Goal: Task Accomplishment & Management: Manage account settings

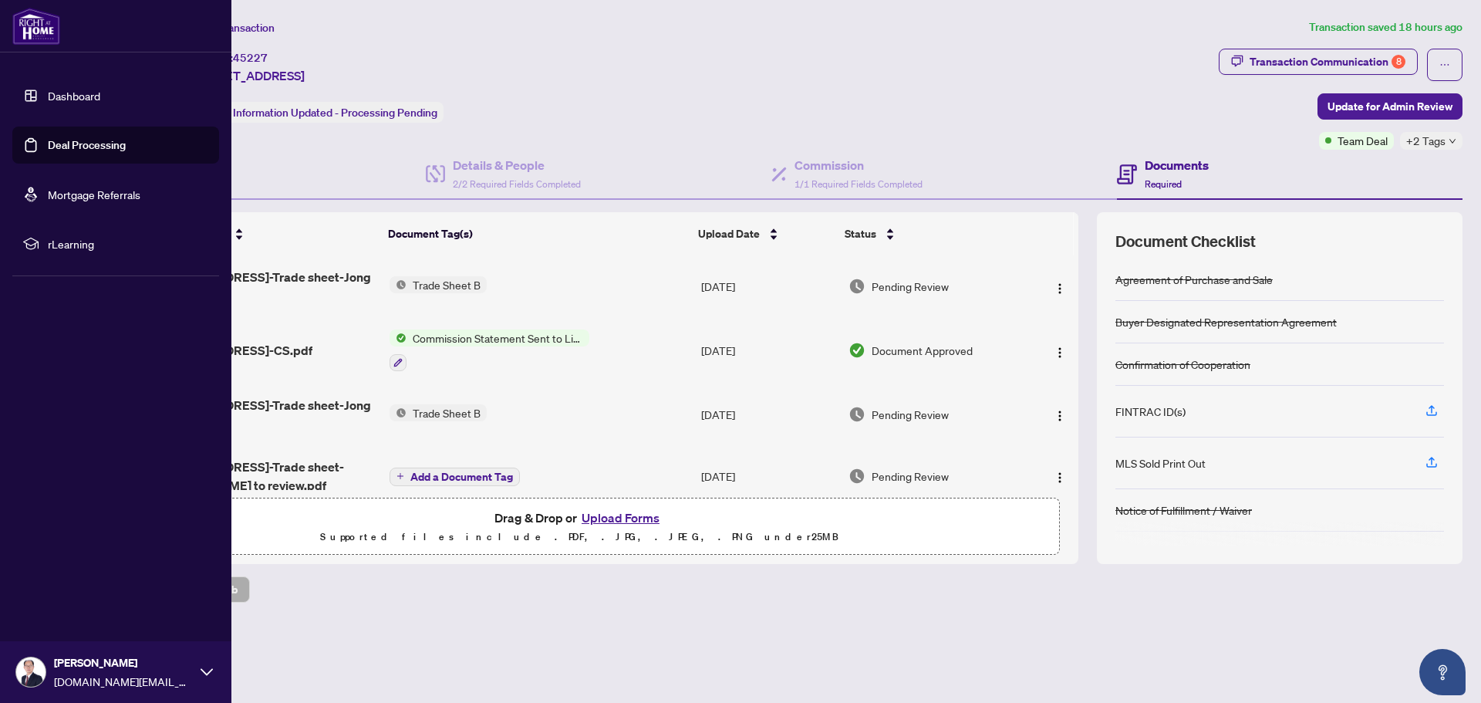
click at [79, 141] on link "Deal Processing" at bounding box center [87, 145] width 78 height 14
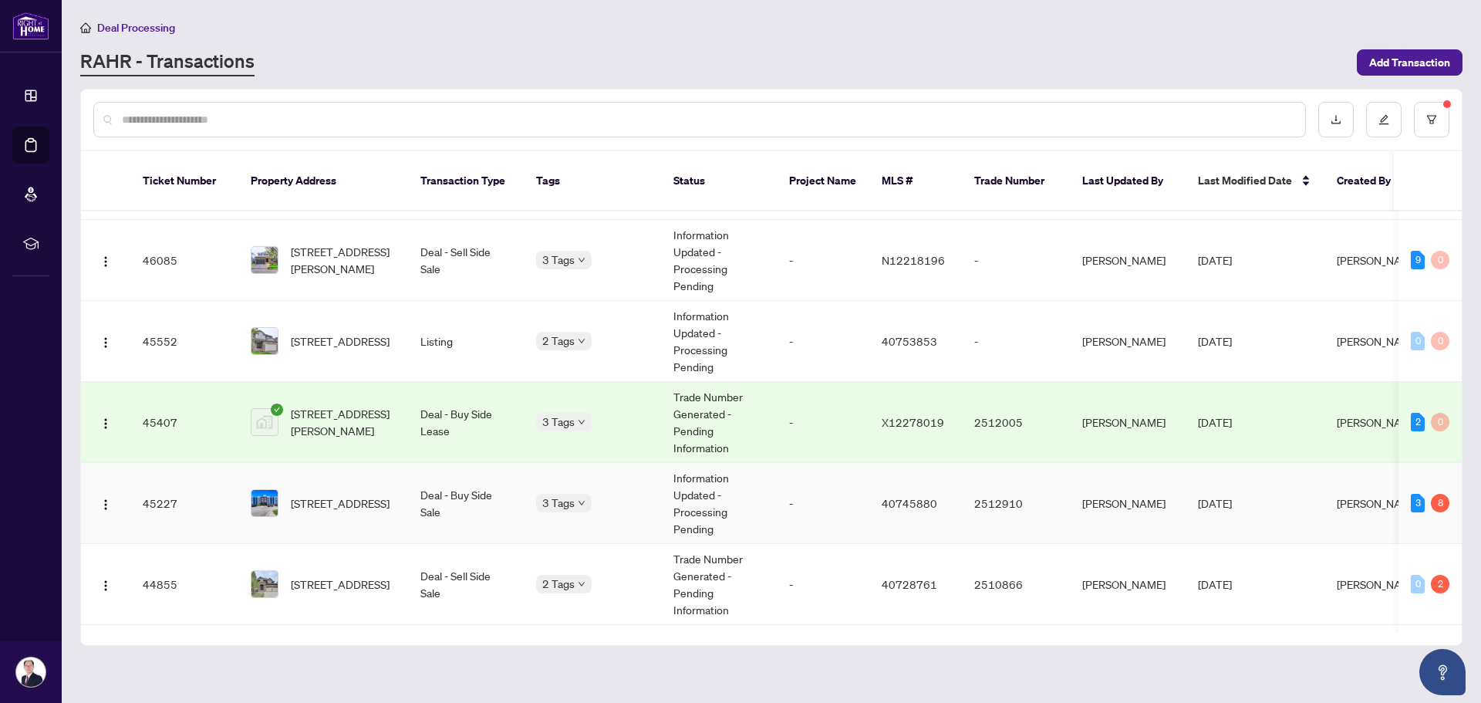
scroll to position [694, 0]
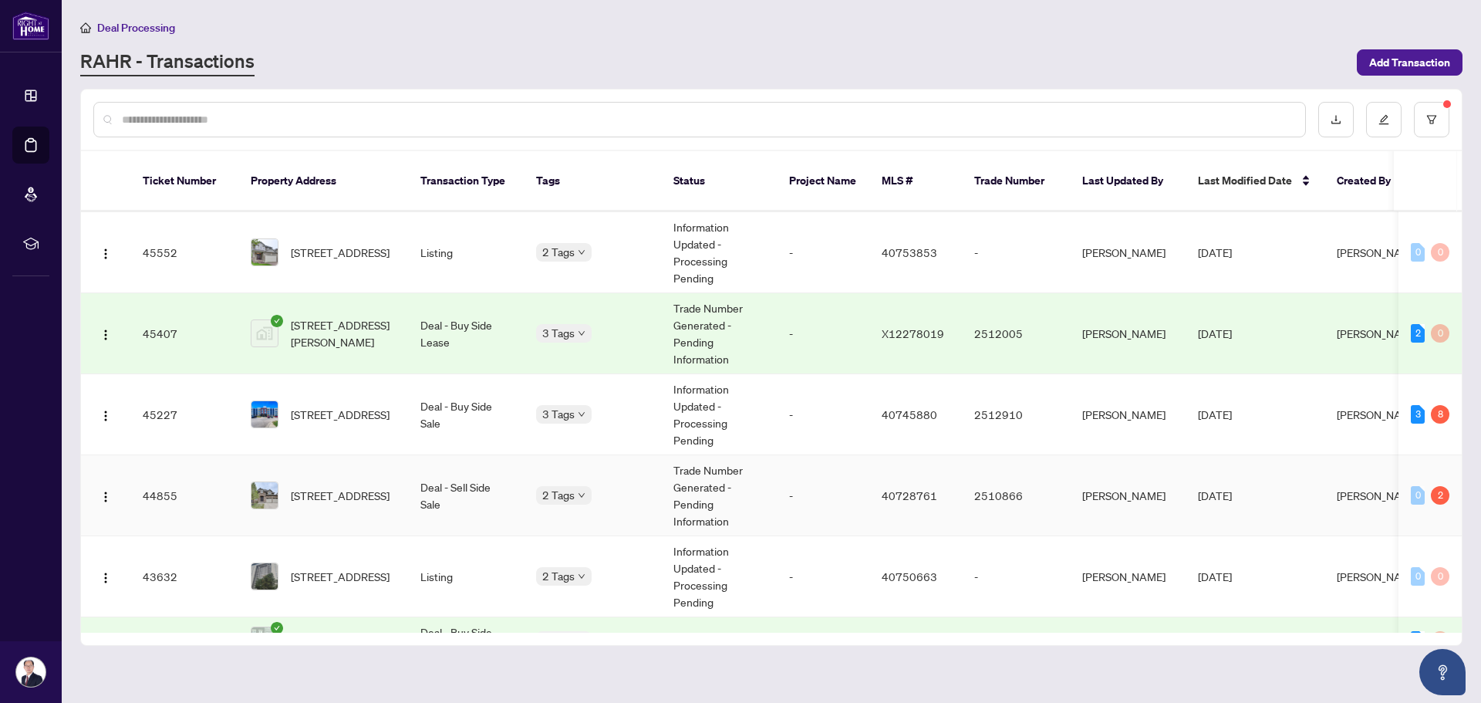
click at [407, 488] on td "[STREET_ADDRESS]" at bounding box center [323, 495] width 170 height 81
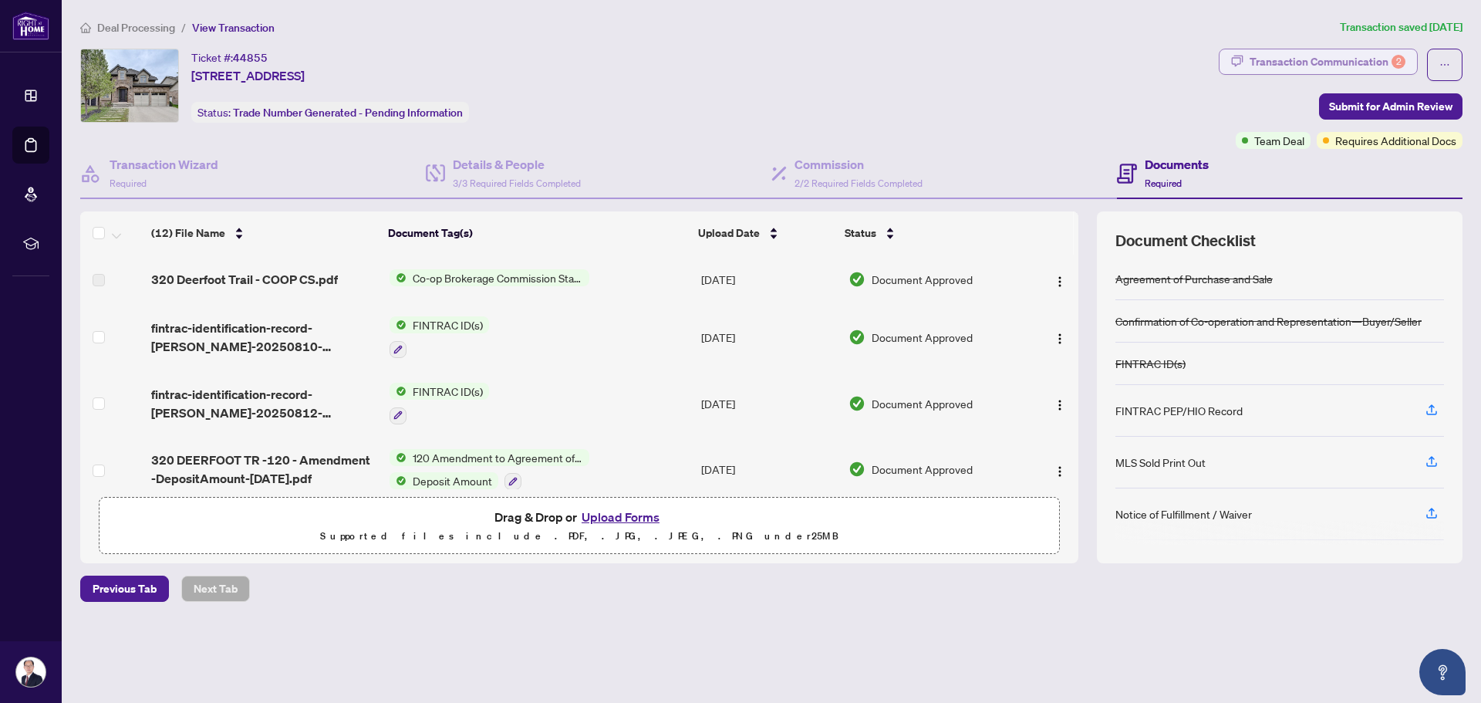
click at [1238, 62] on icon "button" at bounding box center [1237, 61] width 12 height 12
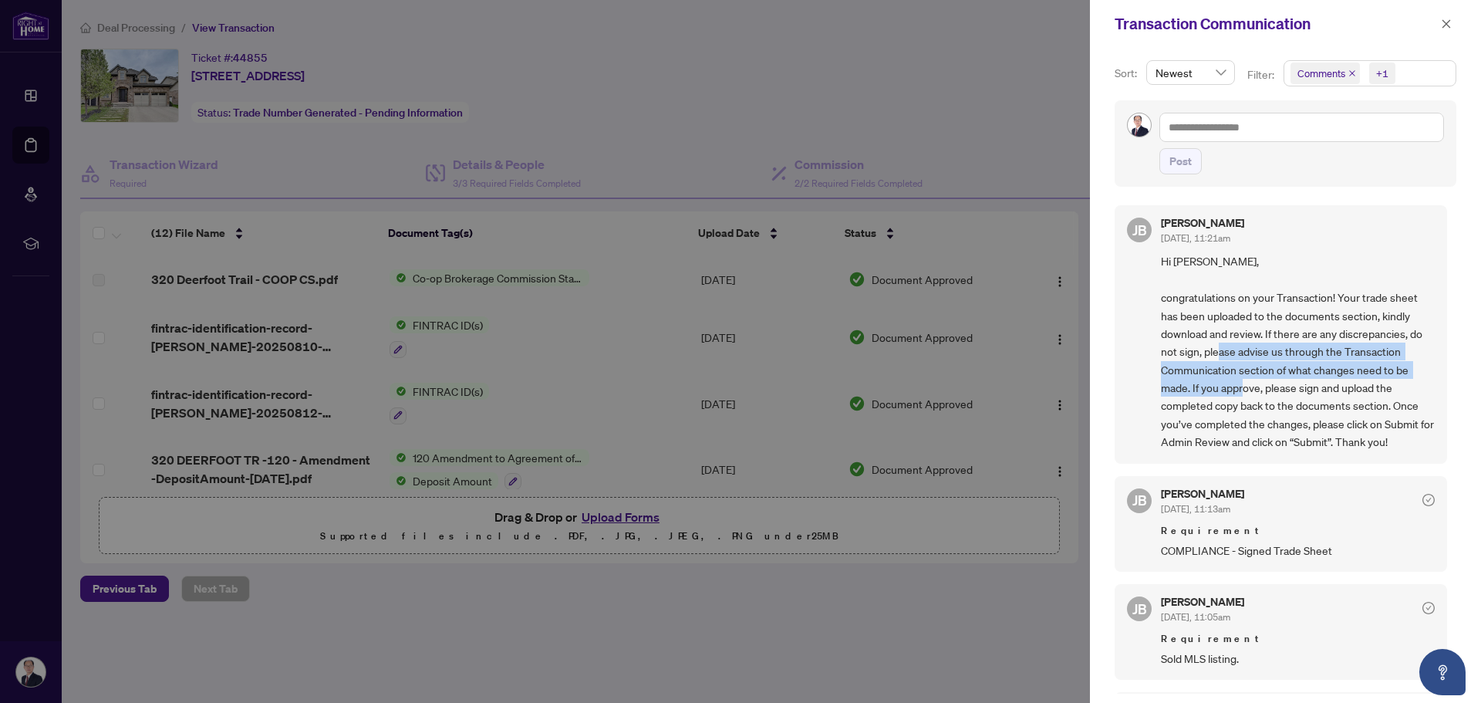
drag, startPoint x: 1241, startPoint y: 355, endPoint x: 1262, endPoint y: 383, distance: 35.8
click at [1262, 383] on span "Hi [PERSON_NAME], congratulations on your Transaction! Your trade sheet has bee…" at bounding box center [1298, 351] width 274 height 198
click at [1443, 26] on icon "close" at bounding box center [1446, 24] width 11 height 11
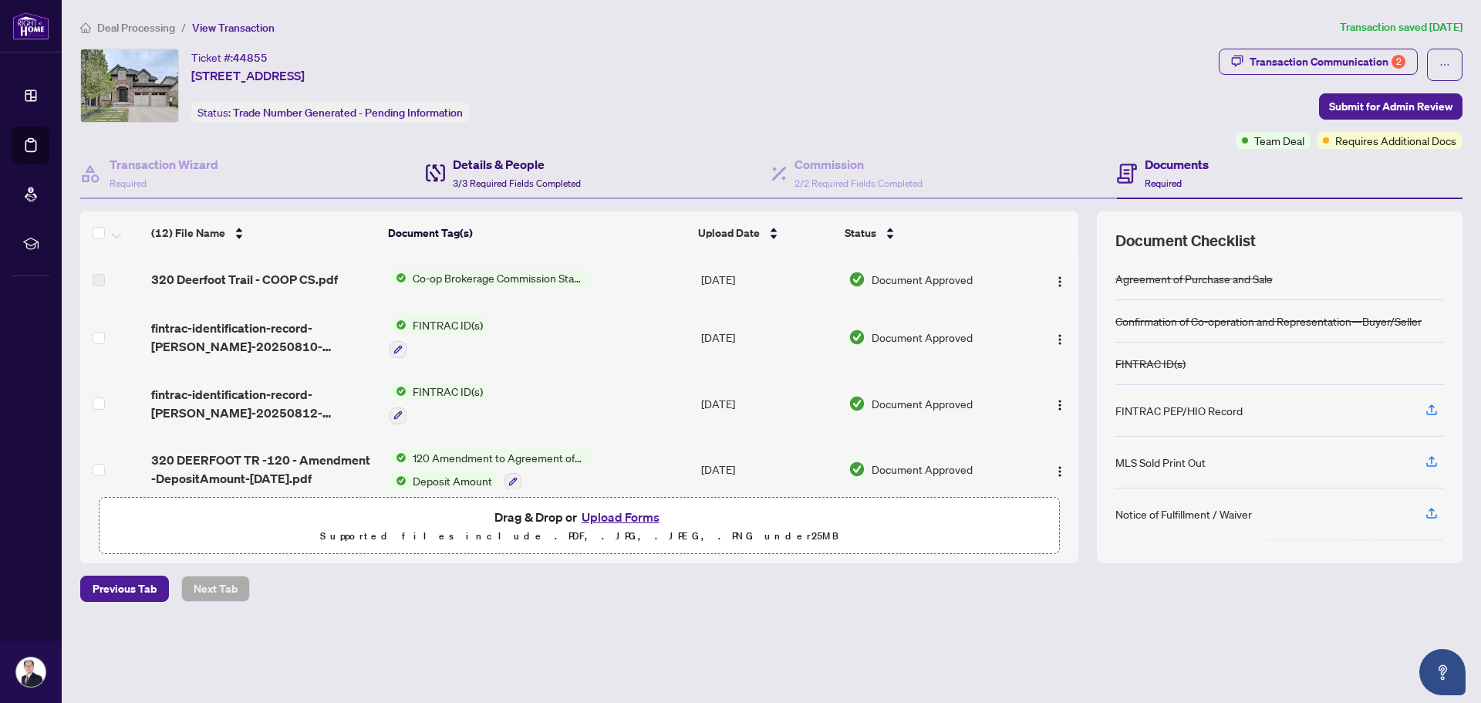
click at [503, 169] on h4 "Details & People" at bounding box center [517, 164] width 128 height 19
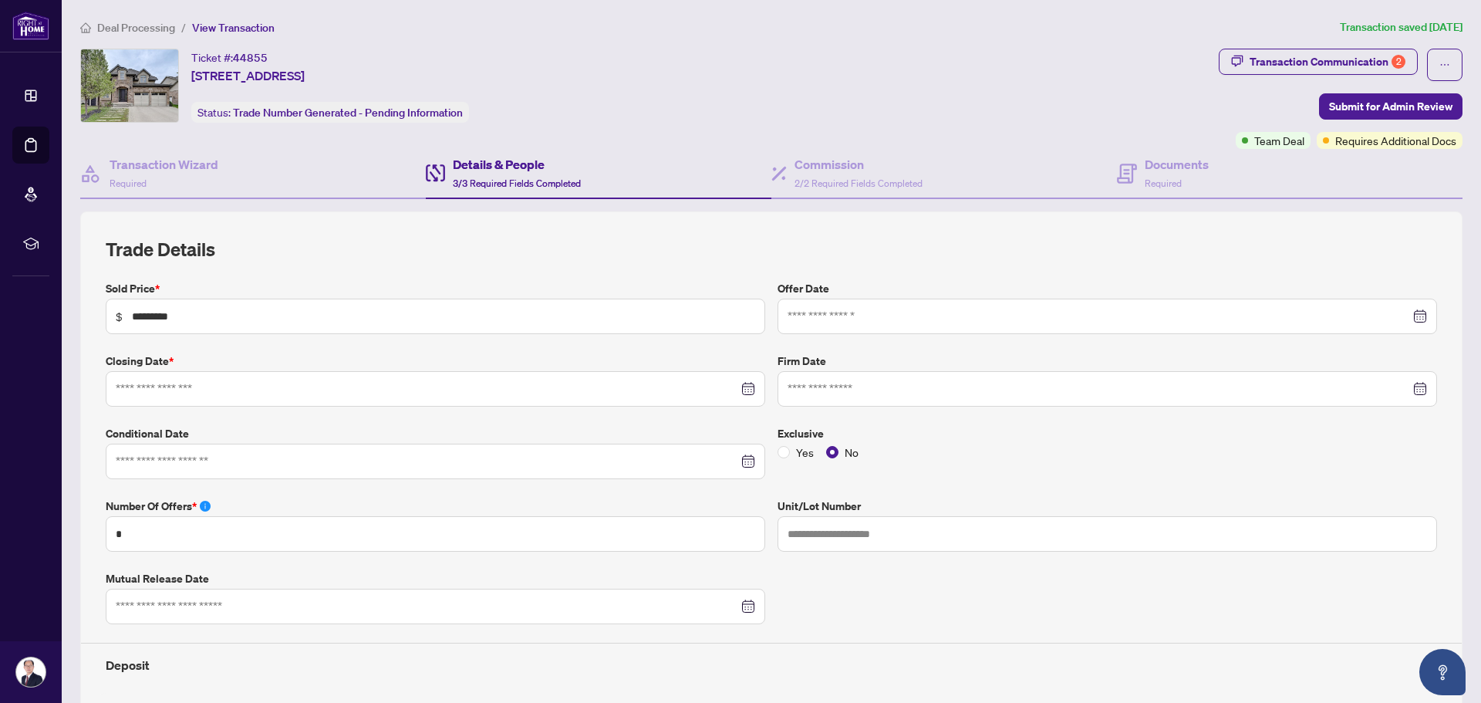
type input "**********"
click at [1172, 173] on div "Documents Required" at bounding box center [1177, 173] width 64 height 36
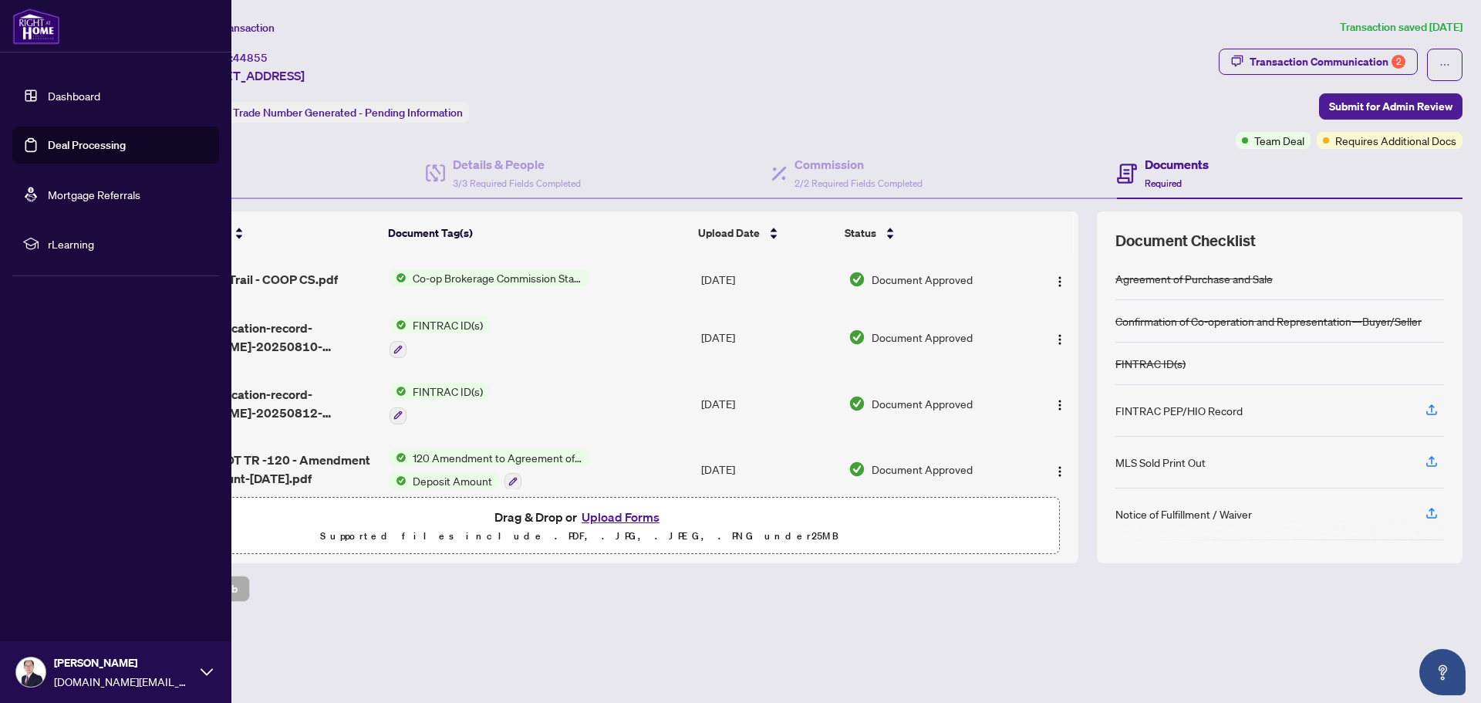
click at [78, 142] on link "Deal Processing" at bounding box center [87, 145] width 78 height 14
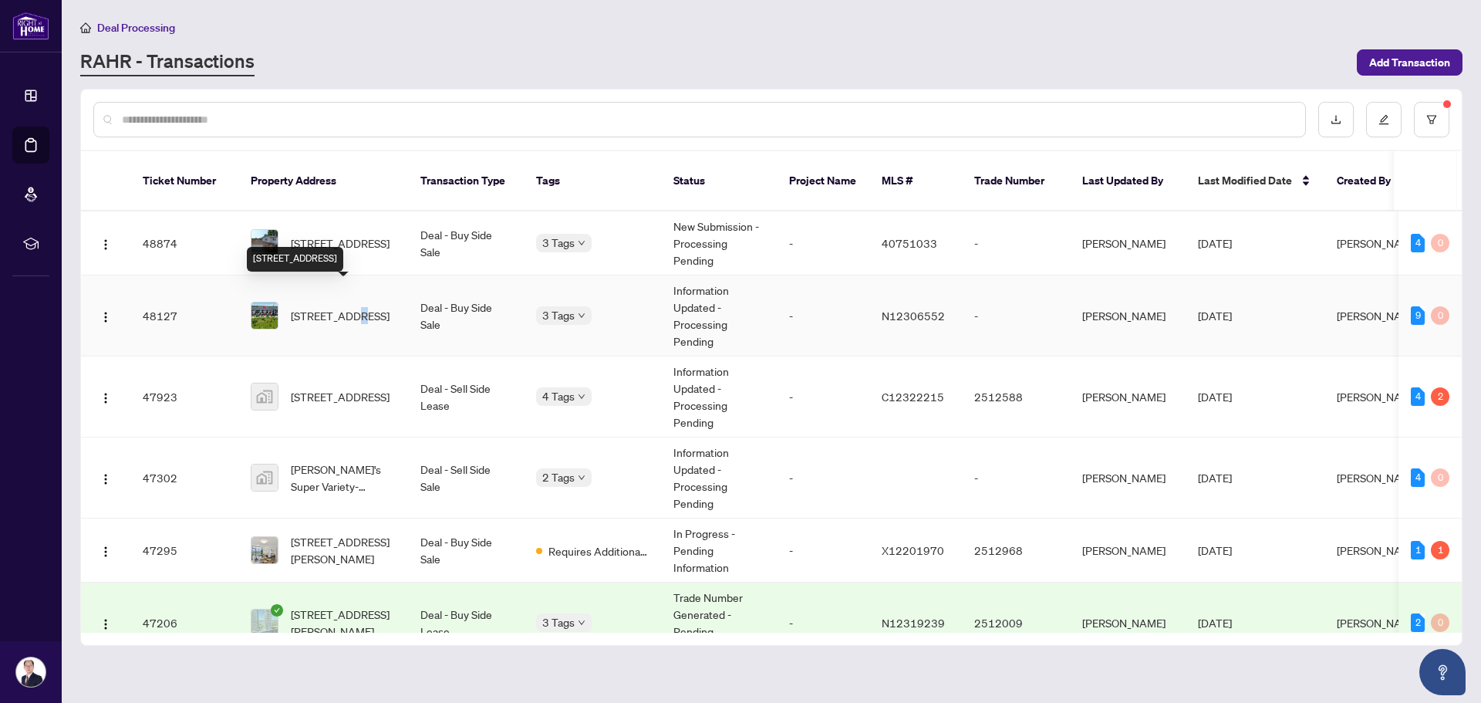
click at [348, 307] on span "[STREET_ADDRESS]" at bounding box center [340, 315] width 99 height 17
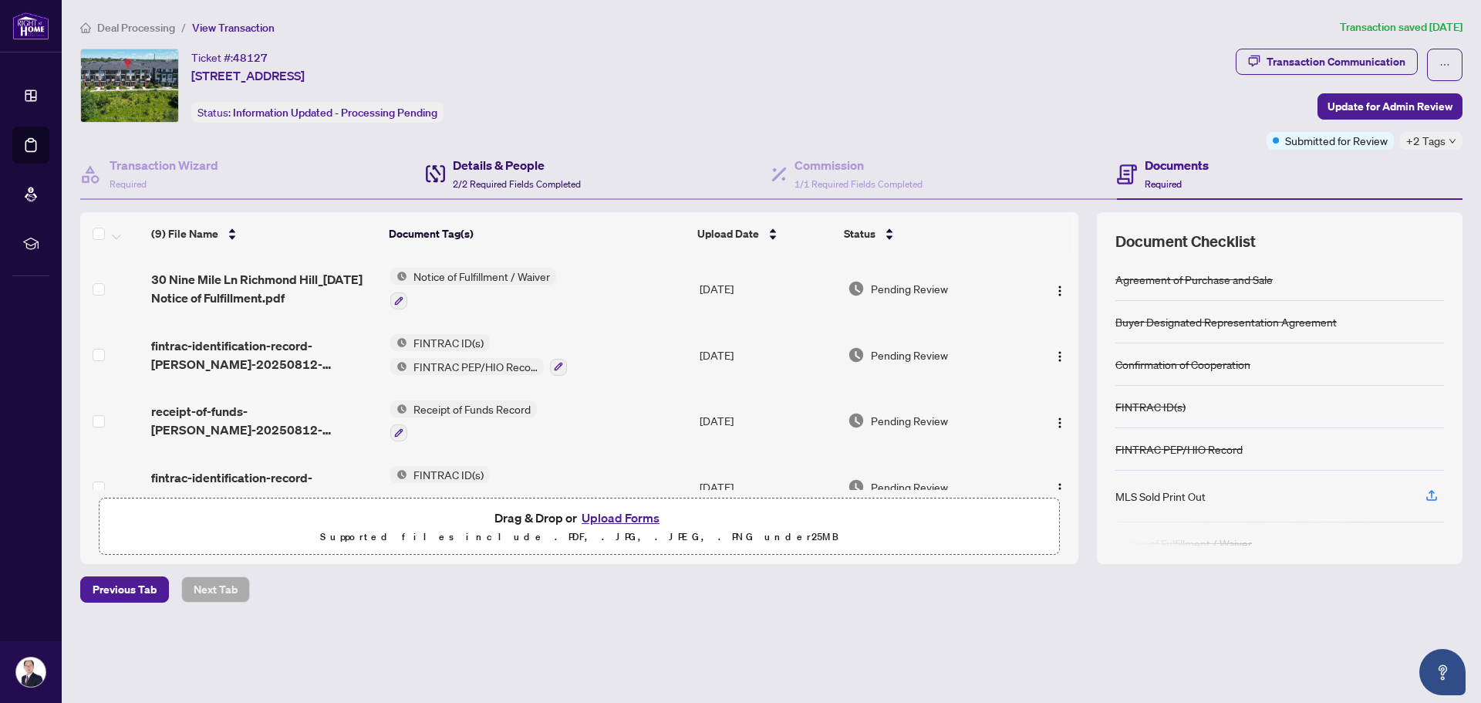
click at [511, 177] on div "Details & People 2/2 Required Fields Completed" at bounding box center [517, 174] width 128 height 36
